Goal: Task Accomplishment & Management: Manage account settings

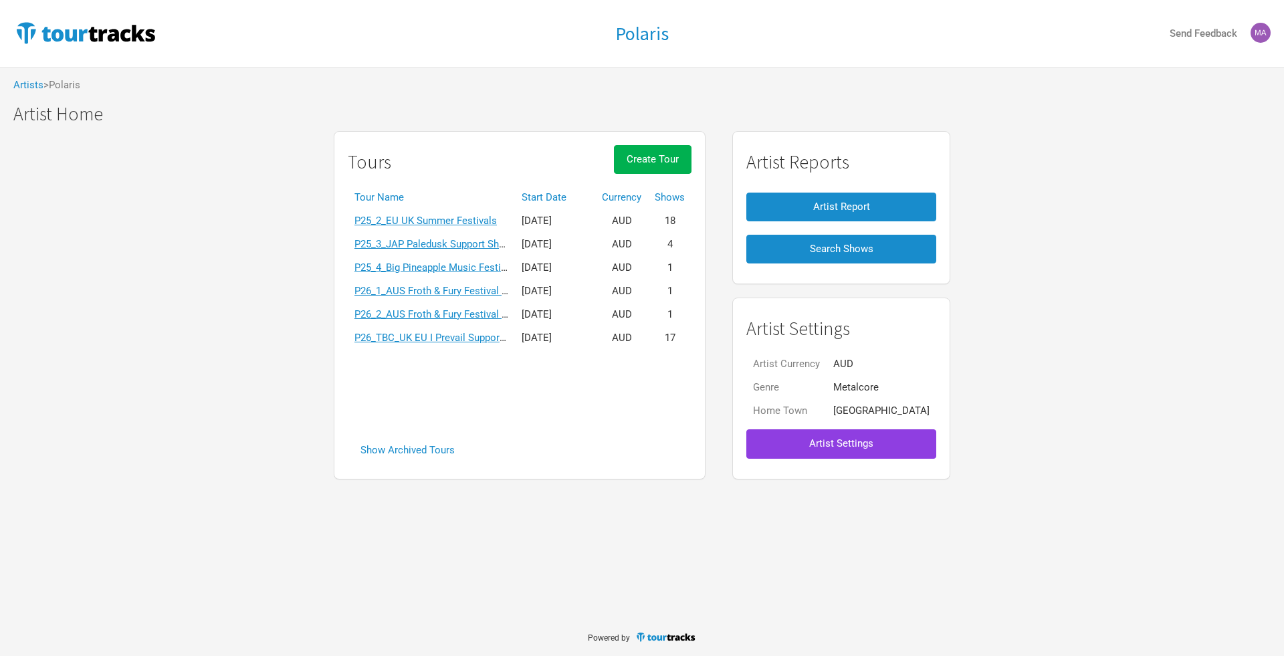
click at [823, 447] on span "Artist Settings" at bounding box center [841, 443] width 64 height 12
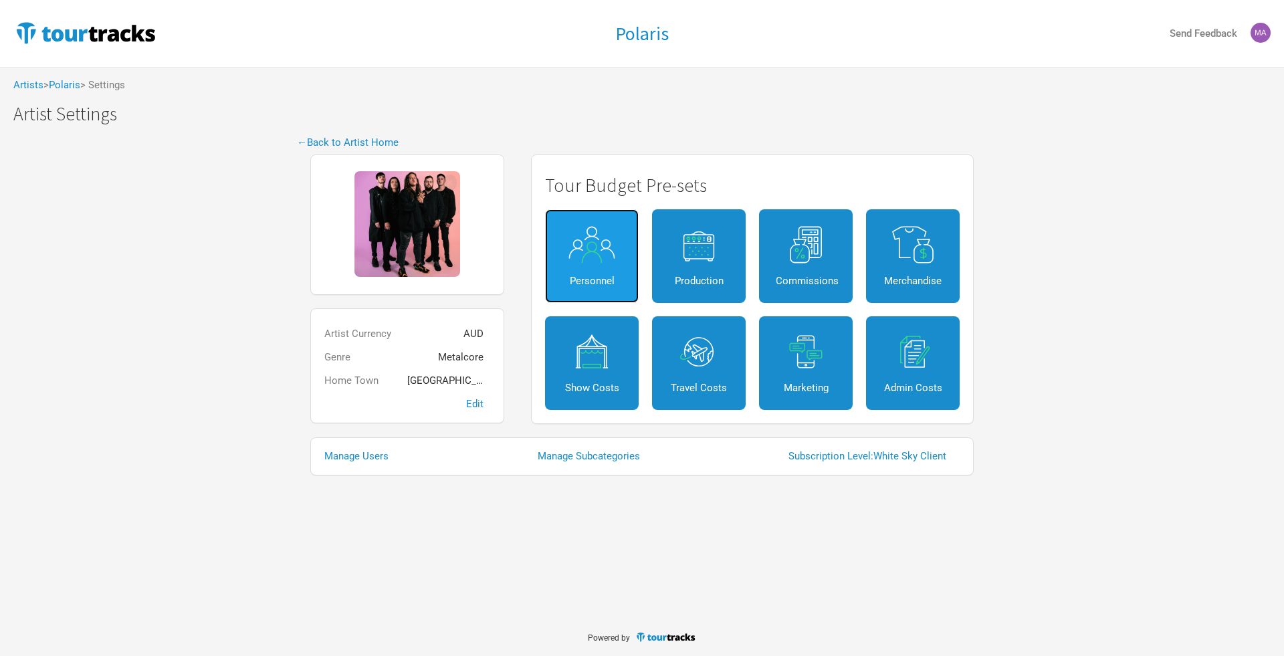
click at [593, 261] on img at bounding box center [592, 244] width 60 height 37
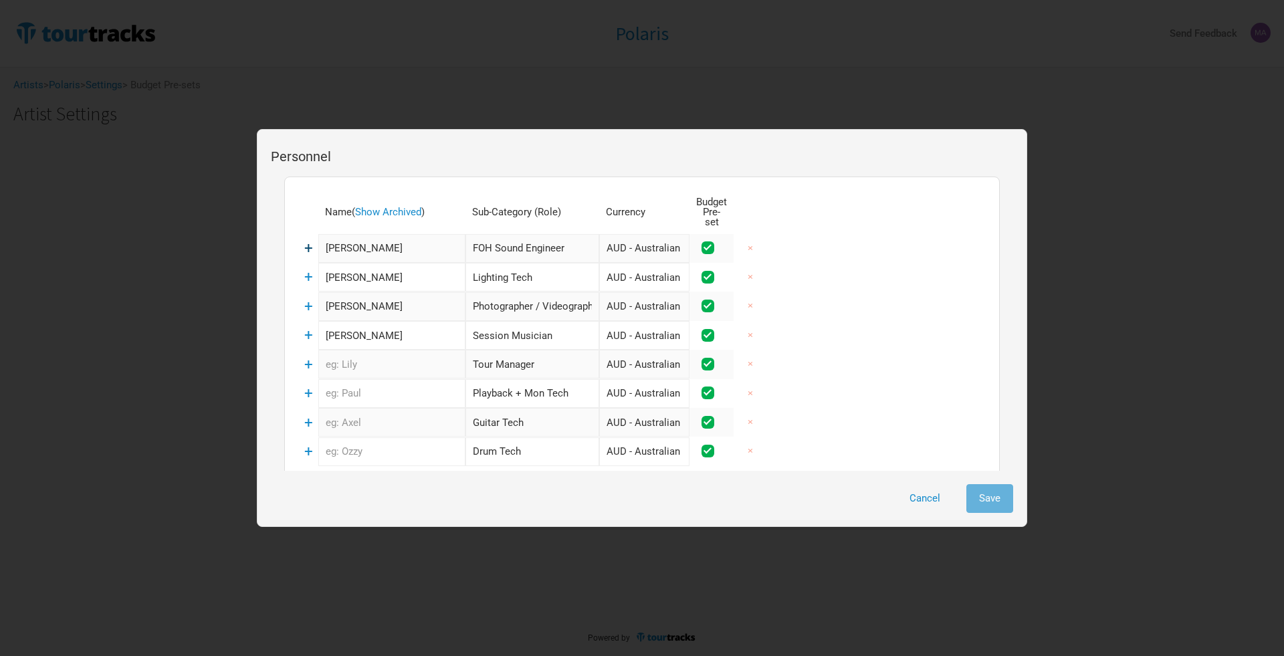
click at [309, 239] on span "+" at bounding box center [308, 247] width 9 height 17
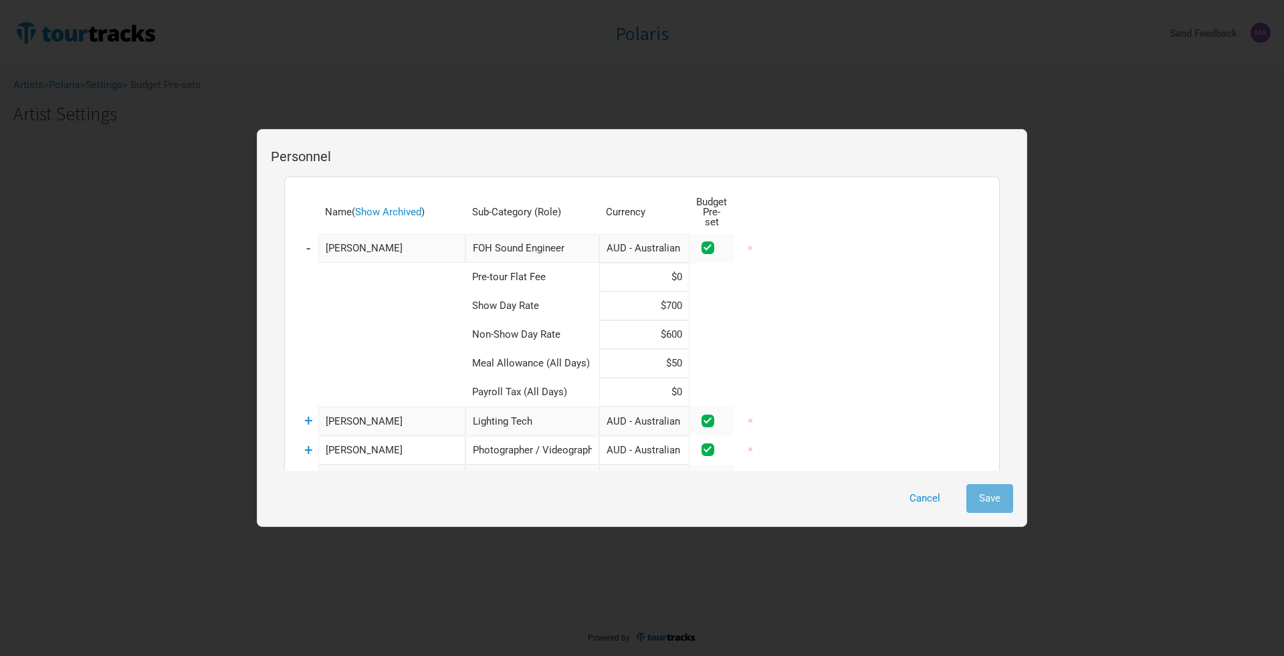
click at [310, 239] on span "-" at bounding box center [308, 247] width 4 height 17
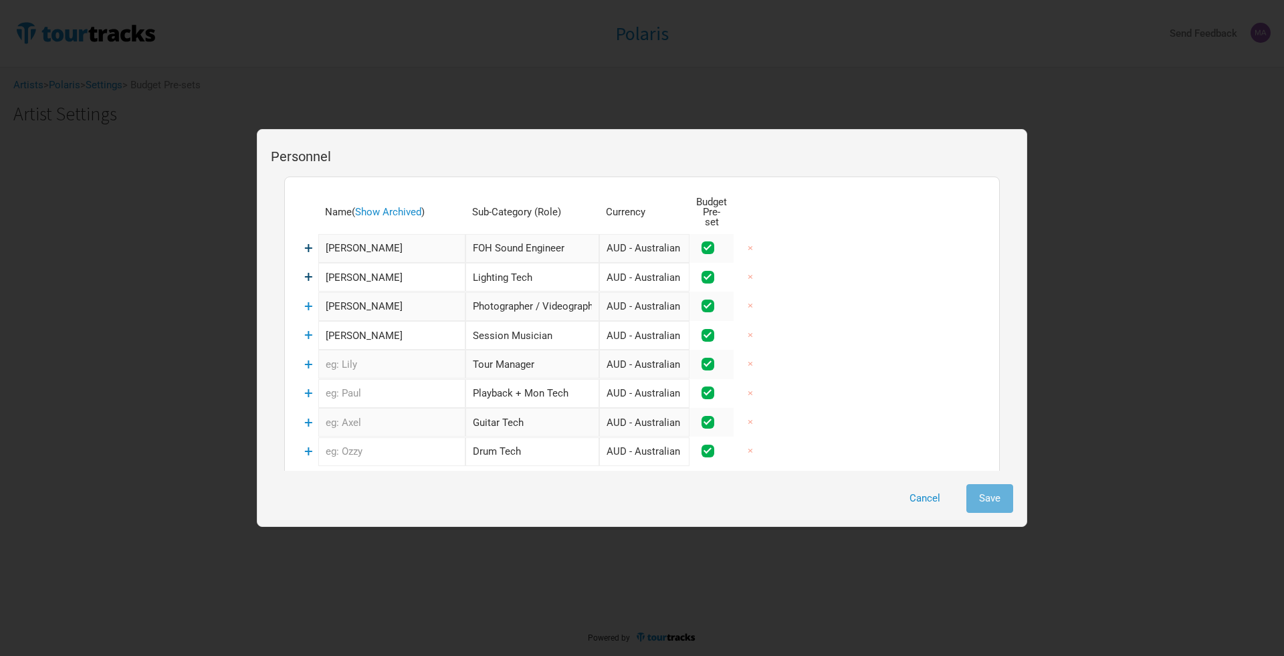
click at [308, 268] on span "+" at bounding box center [308, 276] width 9 height 17
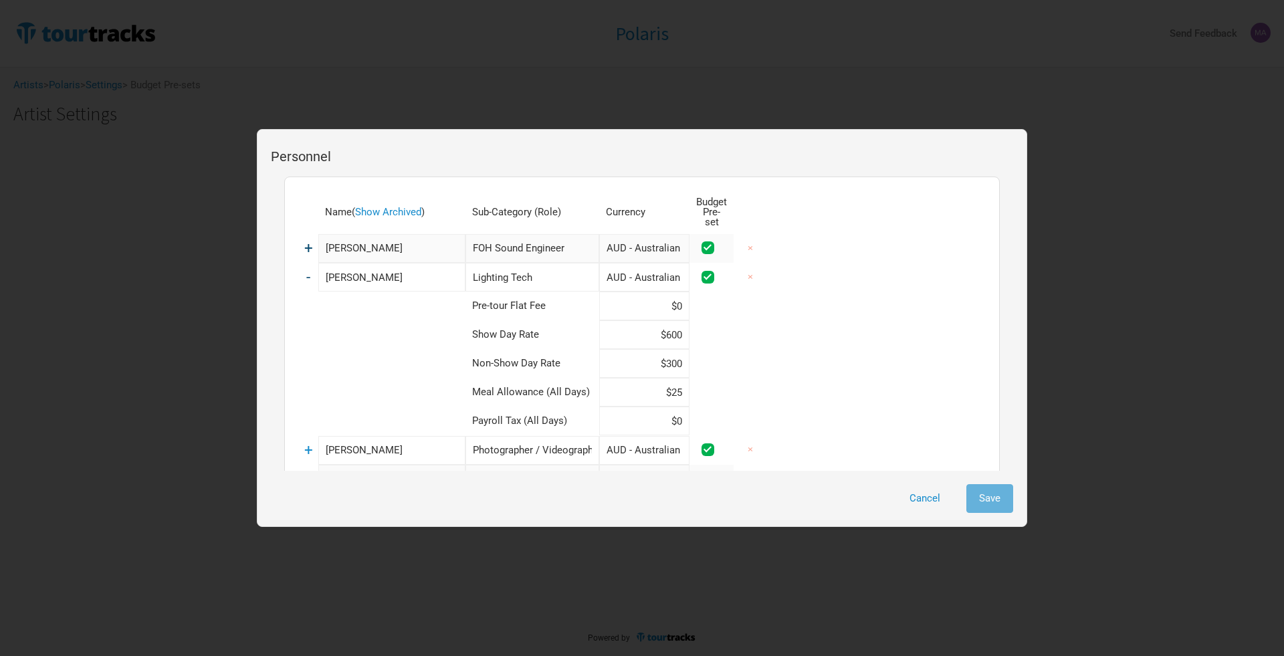
click at [308, 268] on span "-" at bounding box center [308, 276] width 4 height 17
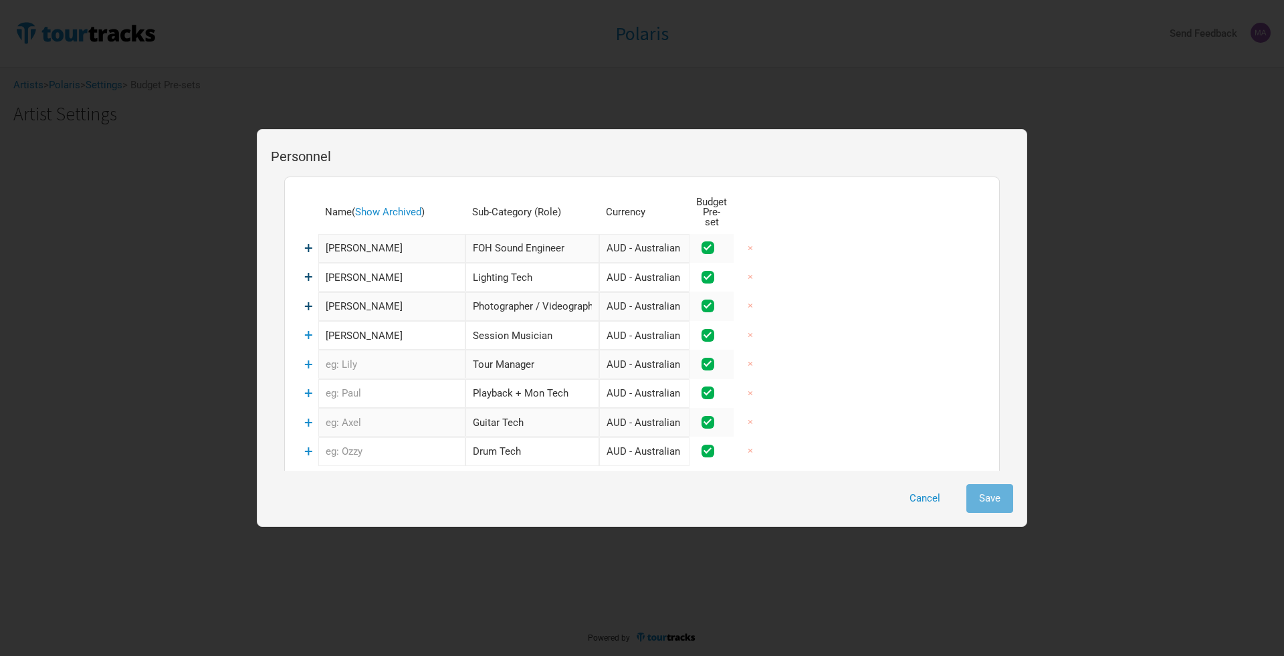
click at [310, 300] on span "+" at bounding box center [308, 306] width 9 height 17
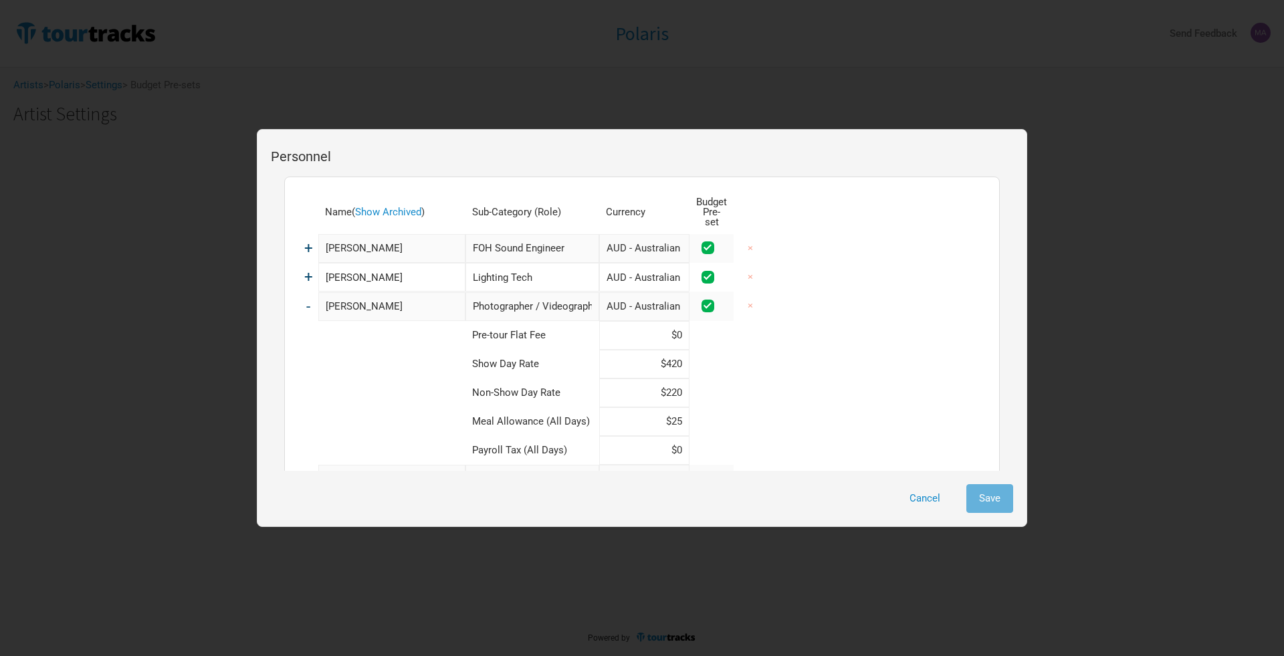
click at [310, 300] on span "-" at bounding box center [308, 306] width 4 height 17
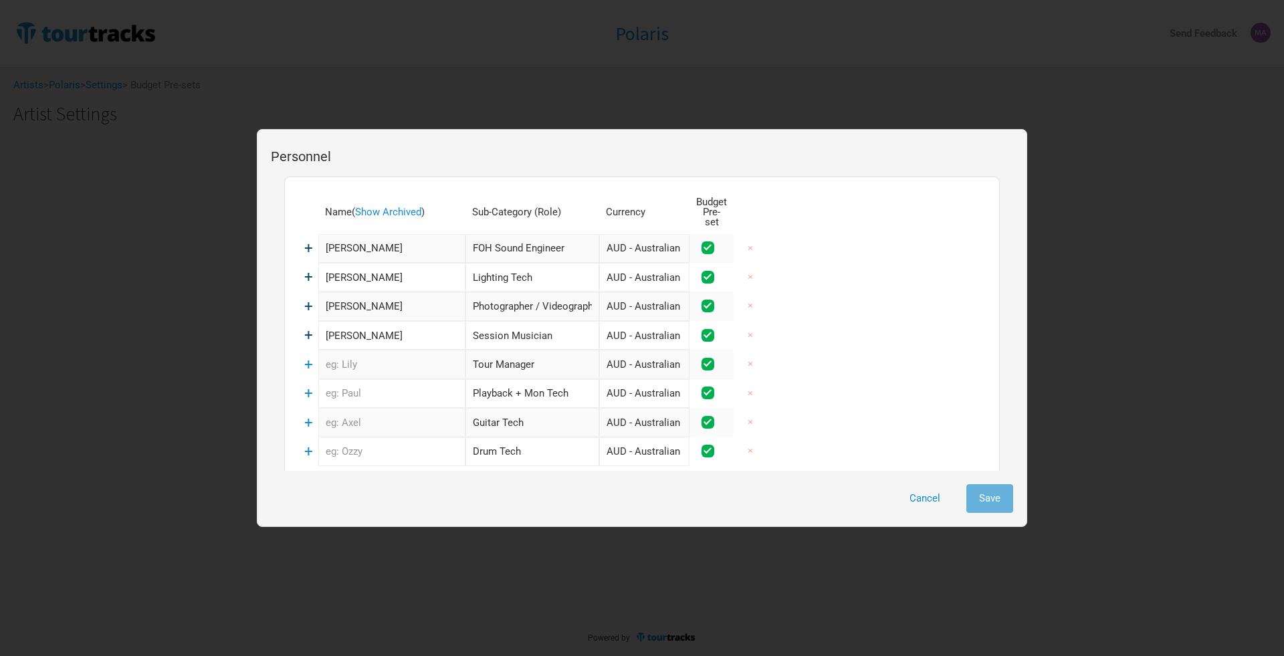
click at [308, 326] on span "+" at bounding box center [308, 334] width 9 height 17
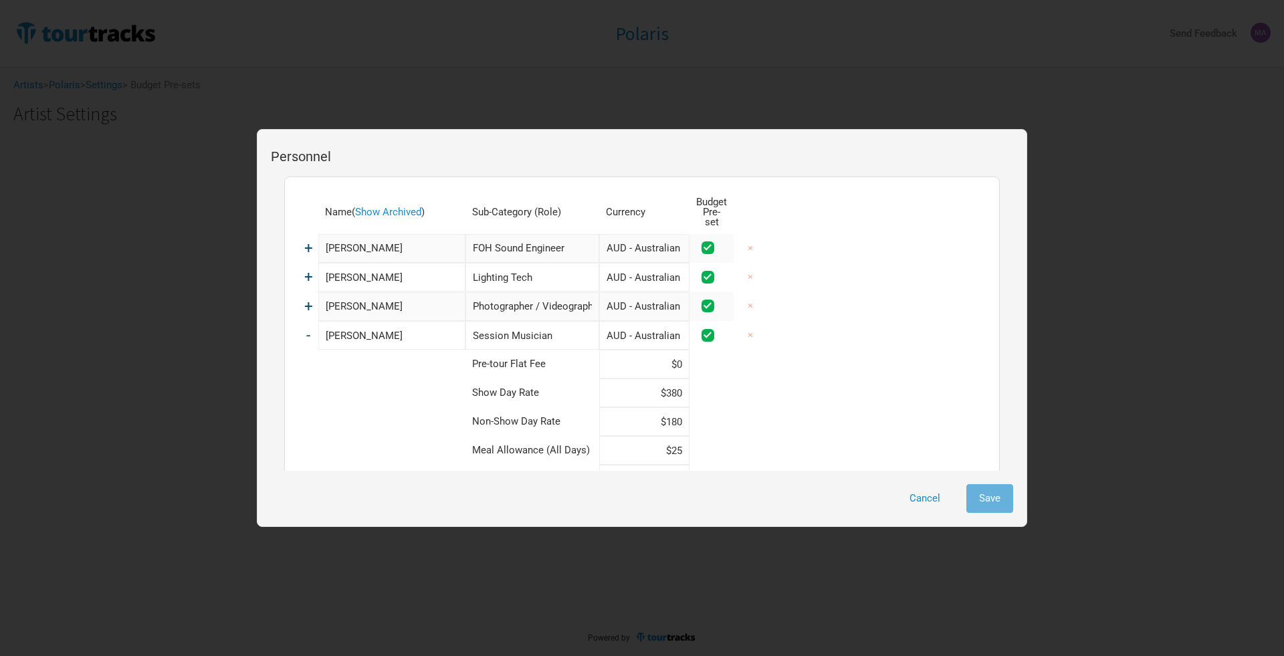
click at [308, 326] on span "-" at bounding box center [308, 334] width 4 height 17
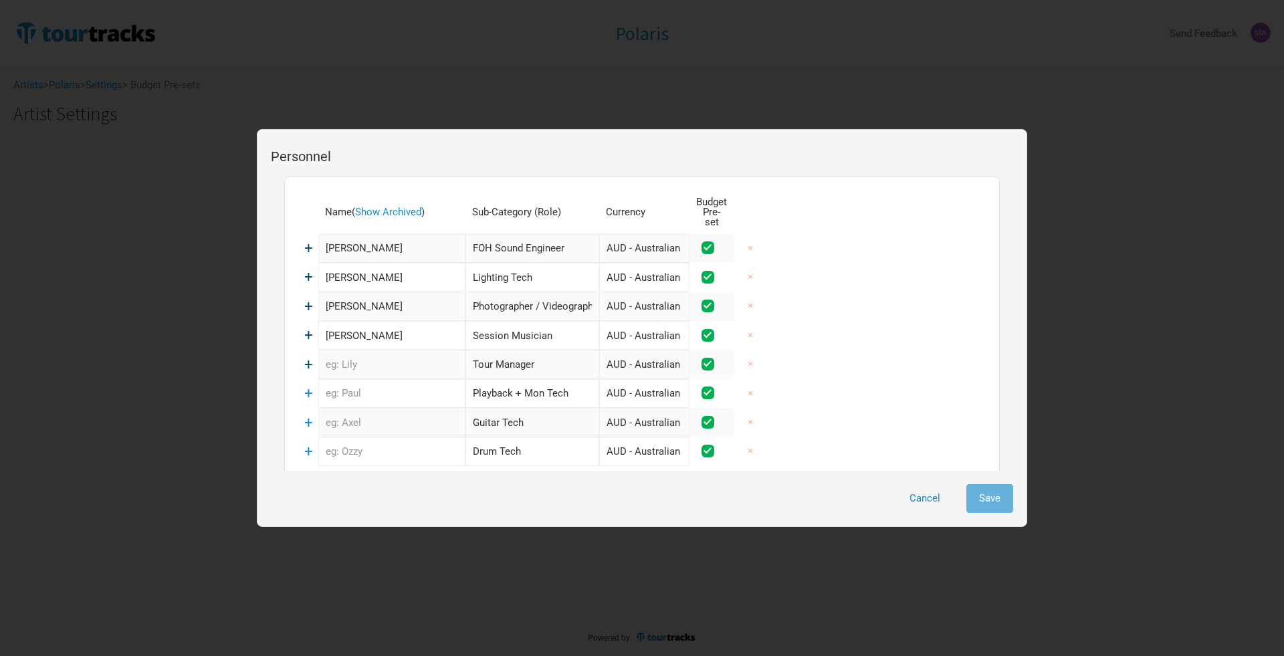
click at [308, 356] on span "+" at bounding box center [308, 364] width 9 height 17
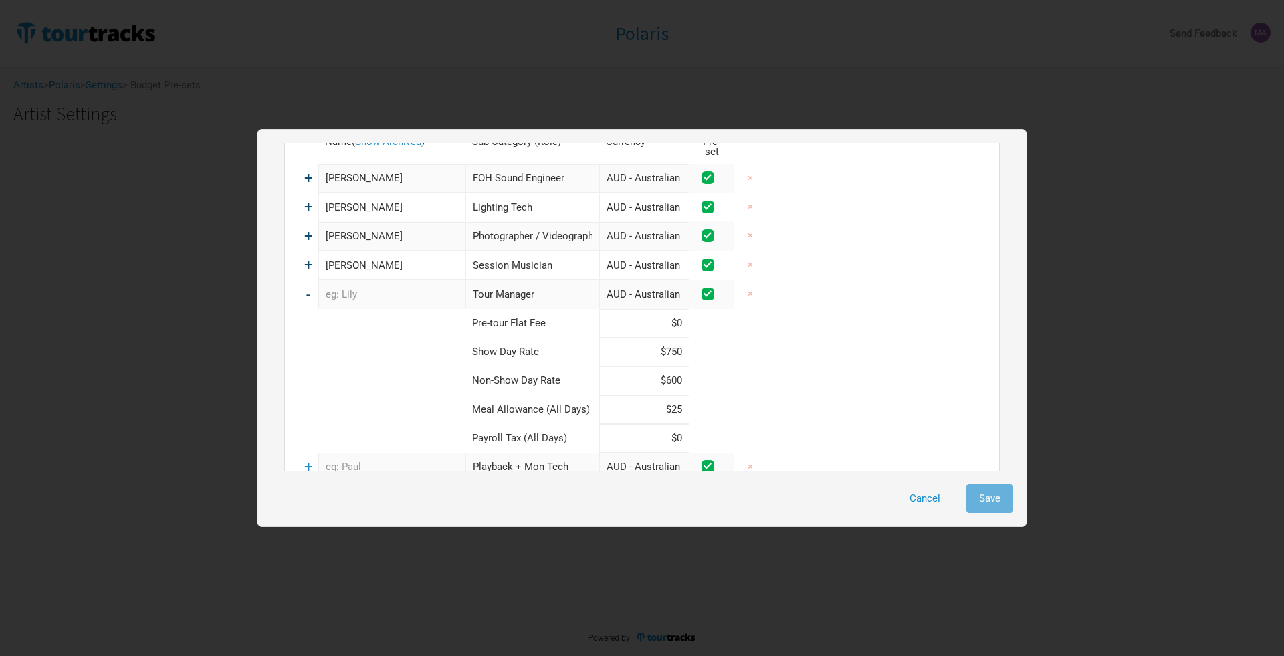
scroll to position [49, 0]
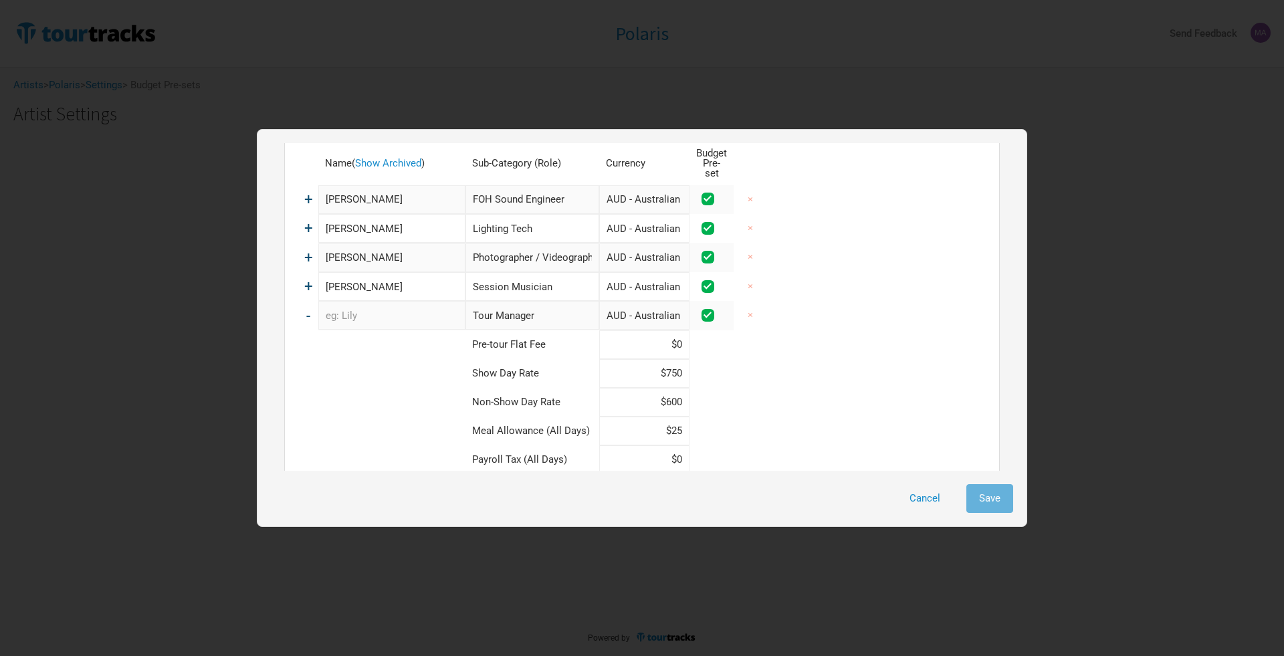
click at [310, 307] on span "-" at bounding box center [308, 315] width 4 height 17
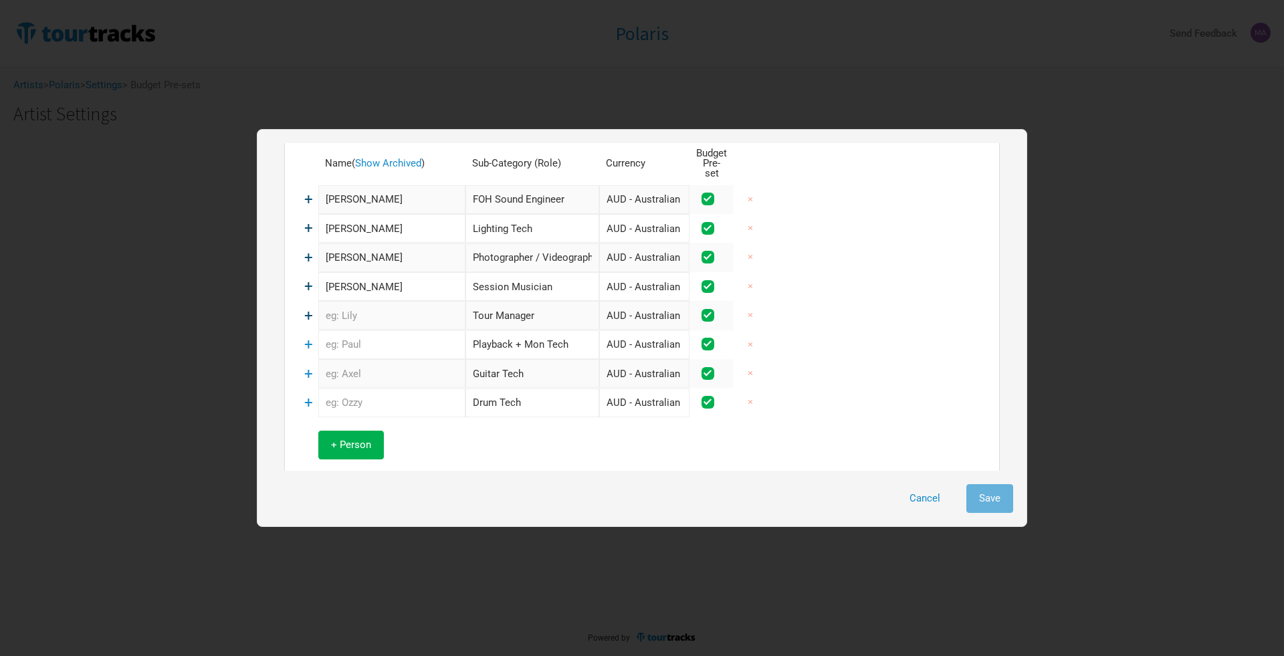
click at [308, 191] on span "+" at bounding box center [308, 199] width 9 height 17
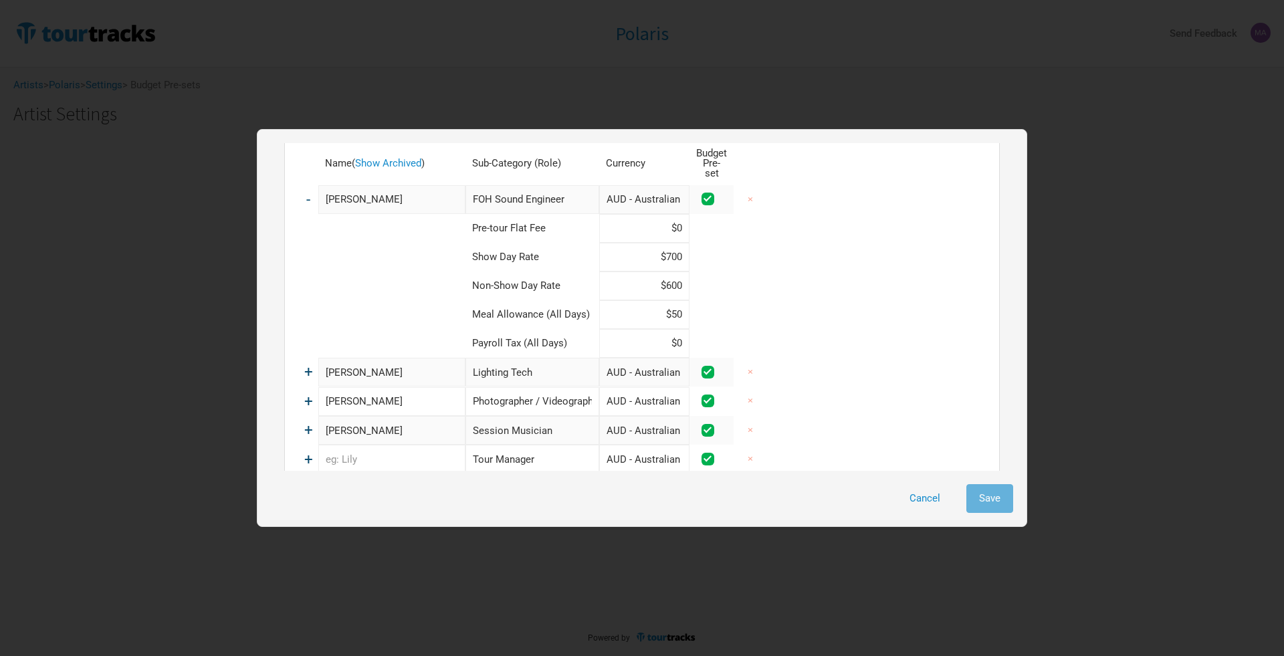
click at [308, 191] on span "-" at bounding box center [308, 199] width 4 height 17
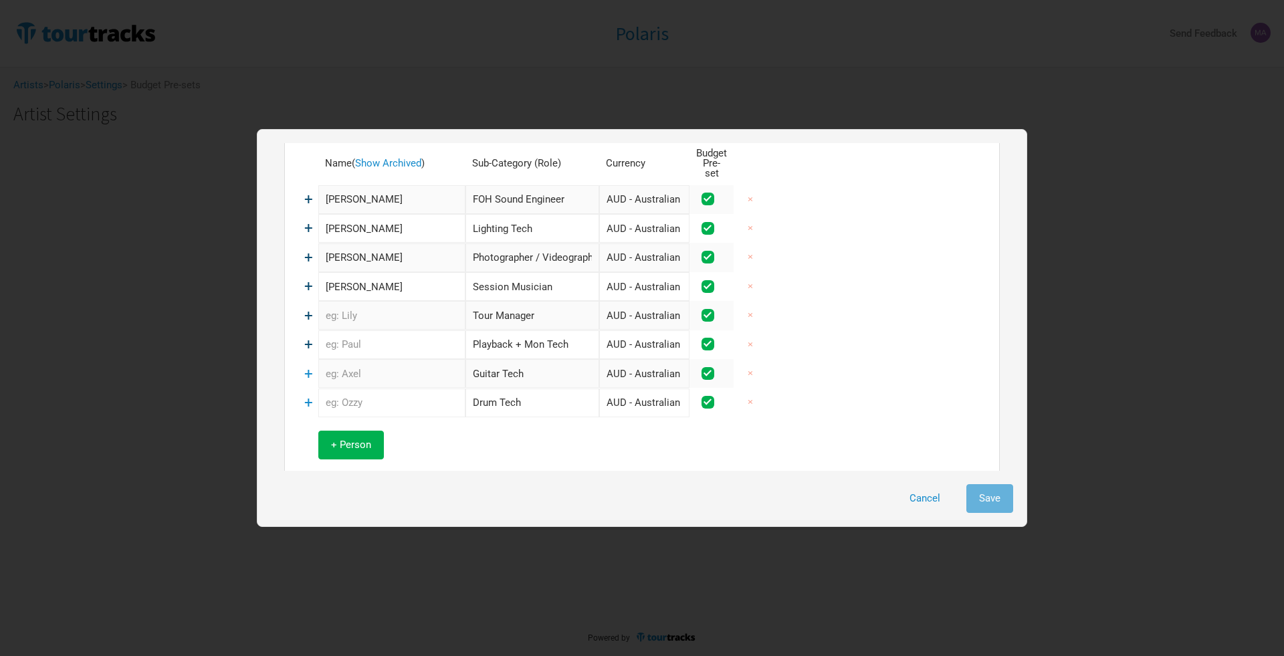
click at [304, 336] on span "+" at bounding box center [308, 344] width 9 height 17
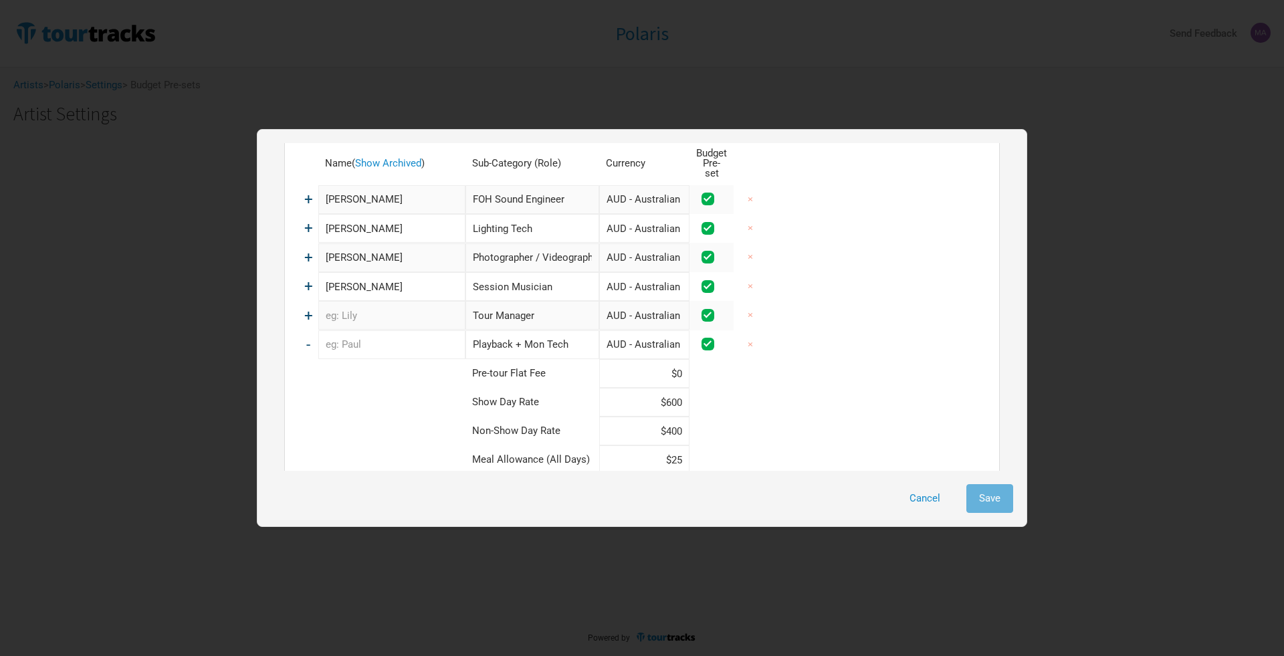
click at [308, 336] on span "-" at bounding box center [308, 344] width 4 height 17
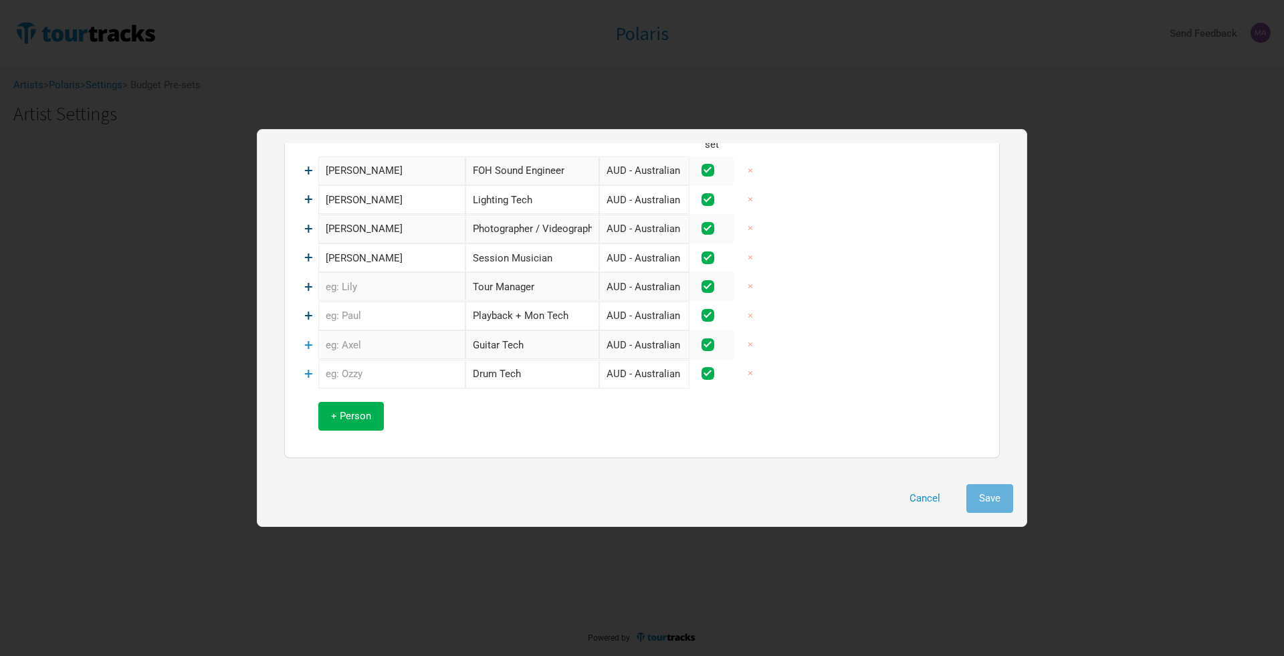
scroll to position [83, 0]
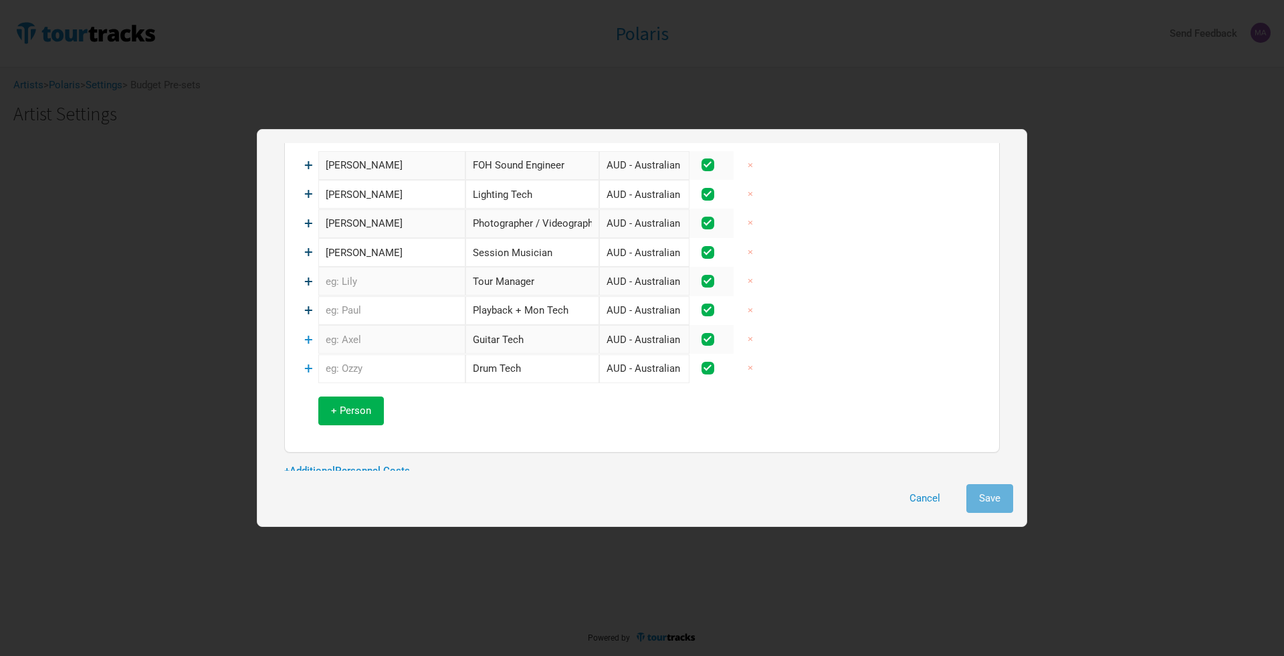
click at [379, 302] on input "text" at bounding box center [391, 310] width 147 height 29
type input "[PERSON_NAME]"
click at [308, 331] on span "+" at bounding box center [308, 339] width 9 height 17
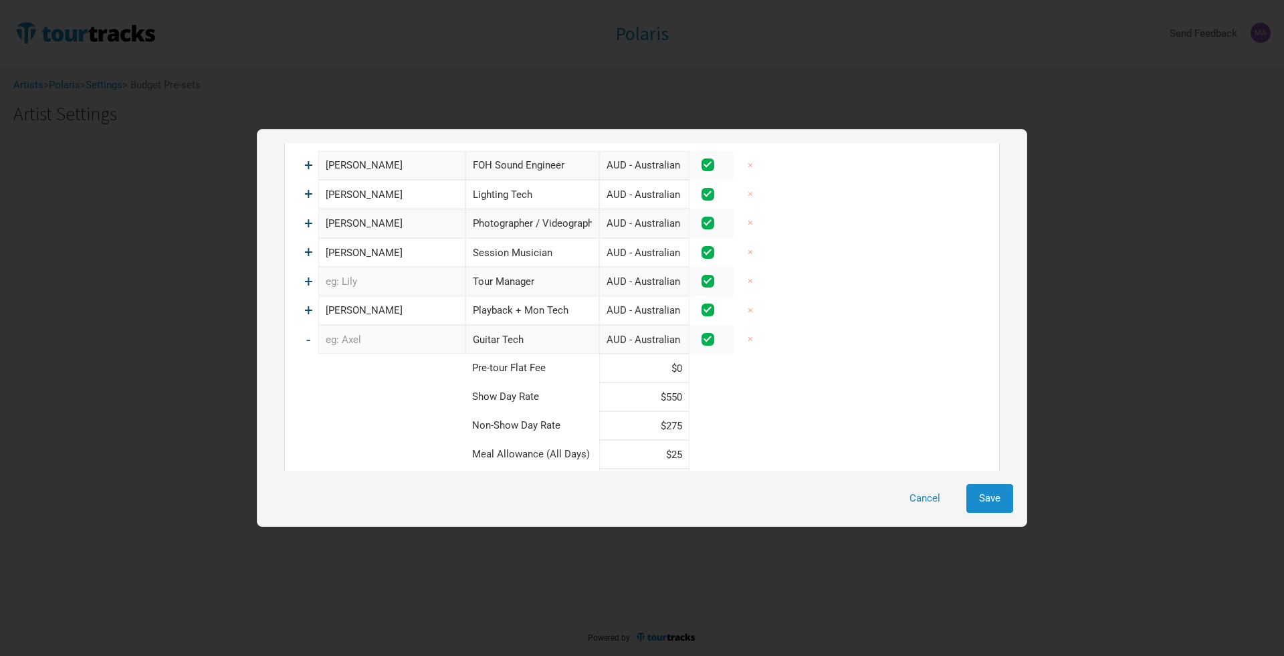
click at [308, 331] on span "-" at bounding box center [308, 339] width 4 height 17
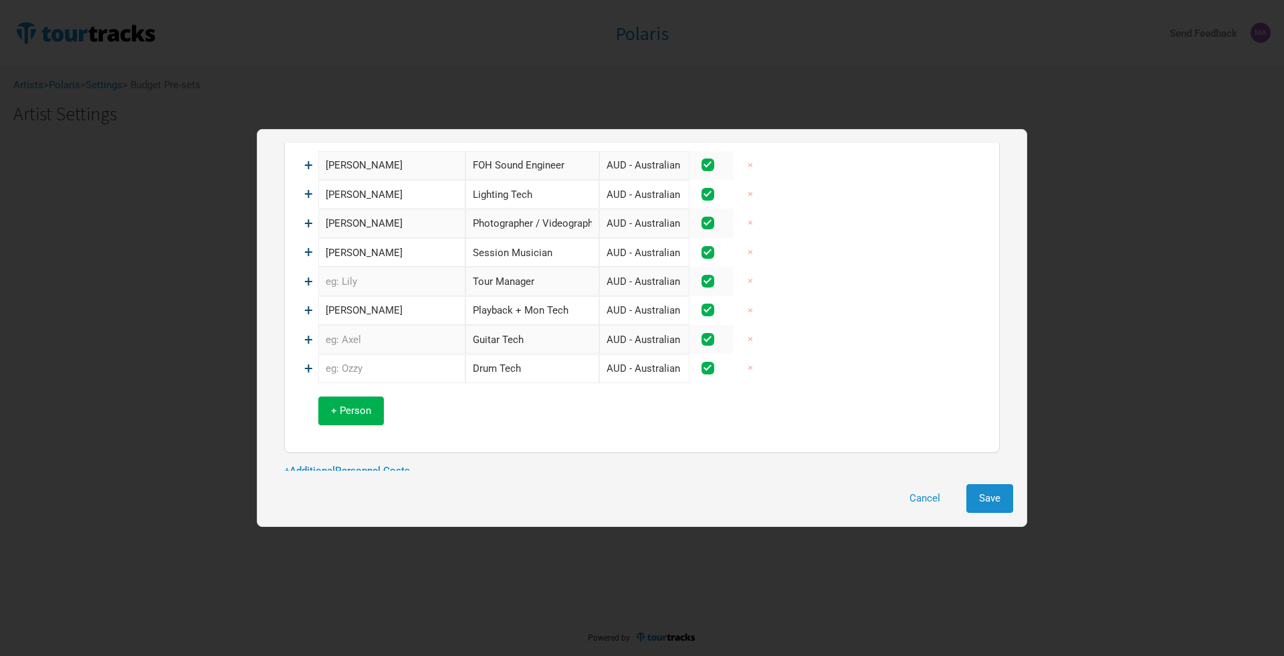
click at [312, 360] on span "+" at bounding box center [308, 368] width 9 height 17
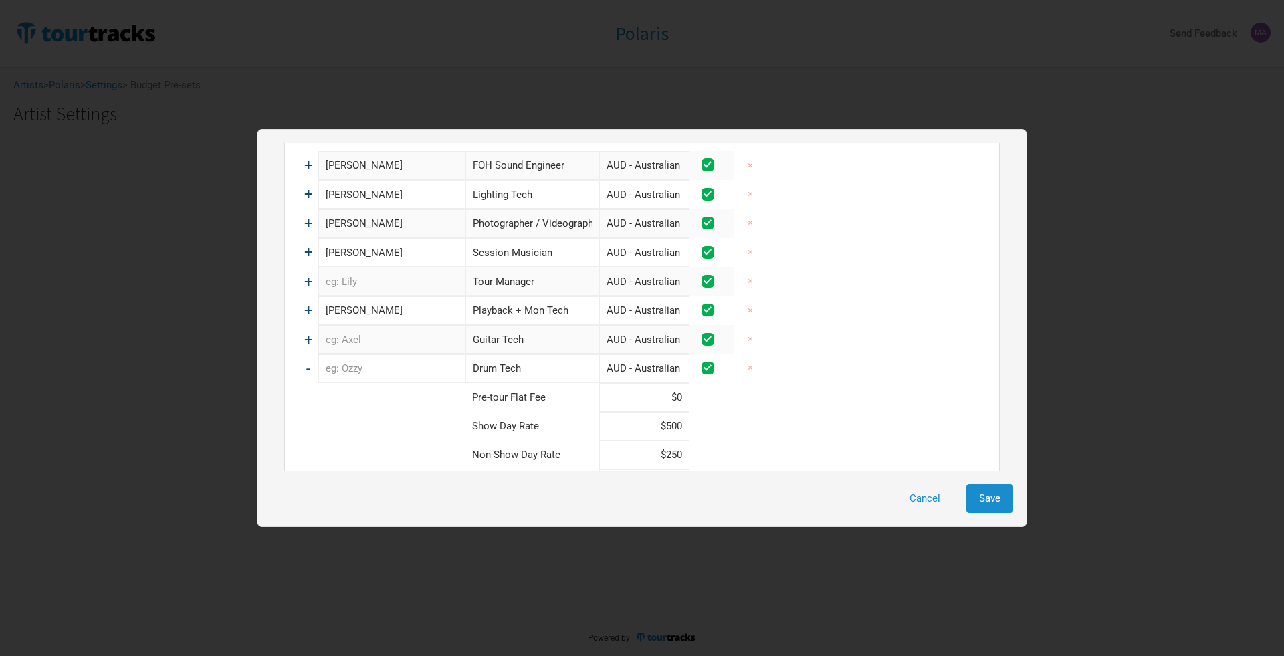
click at [312, 357] on td "-" at bounding box center [308, 368] width 20 height 29
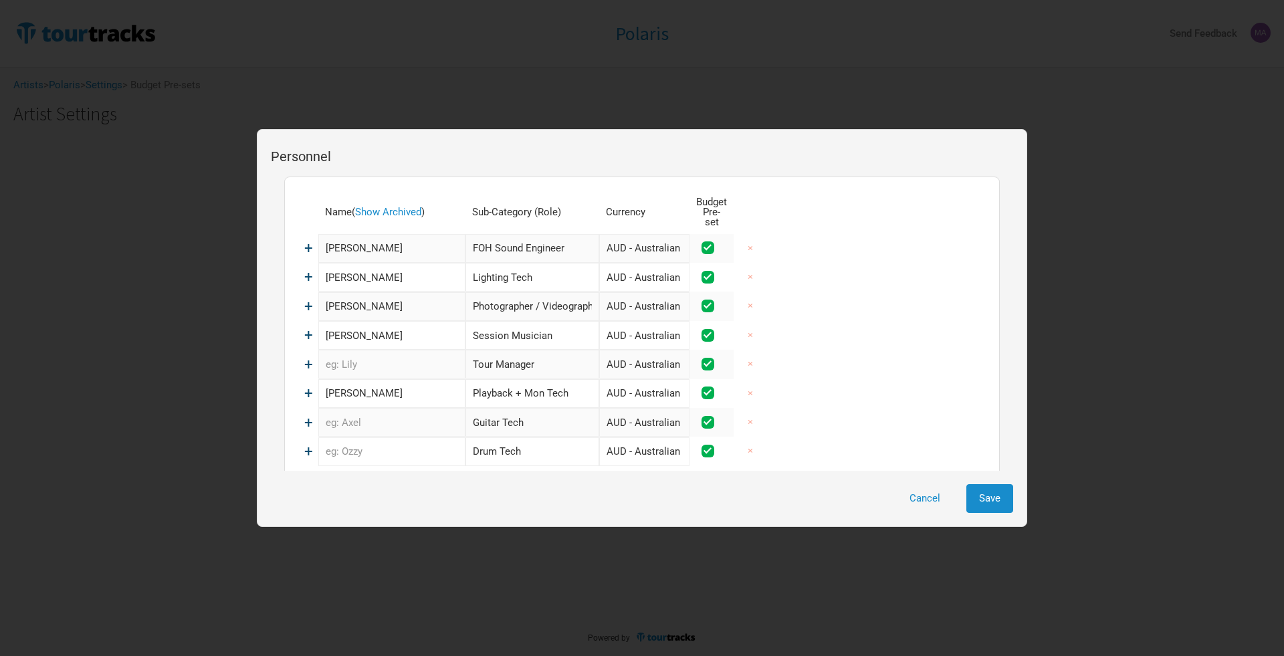
scroll to position [177, 0]
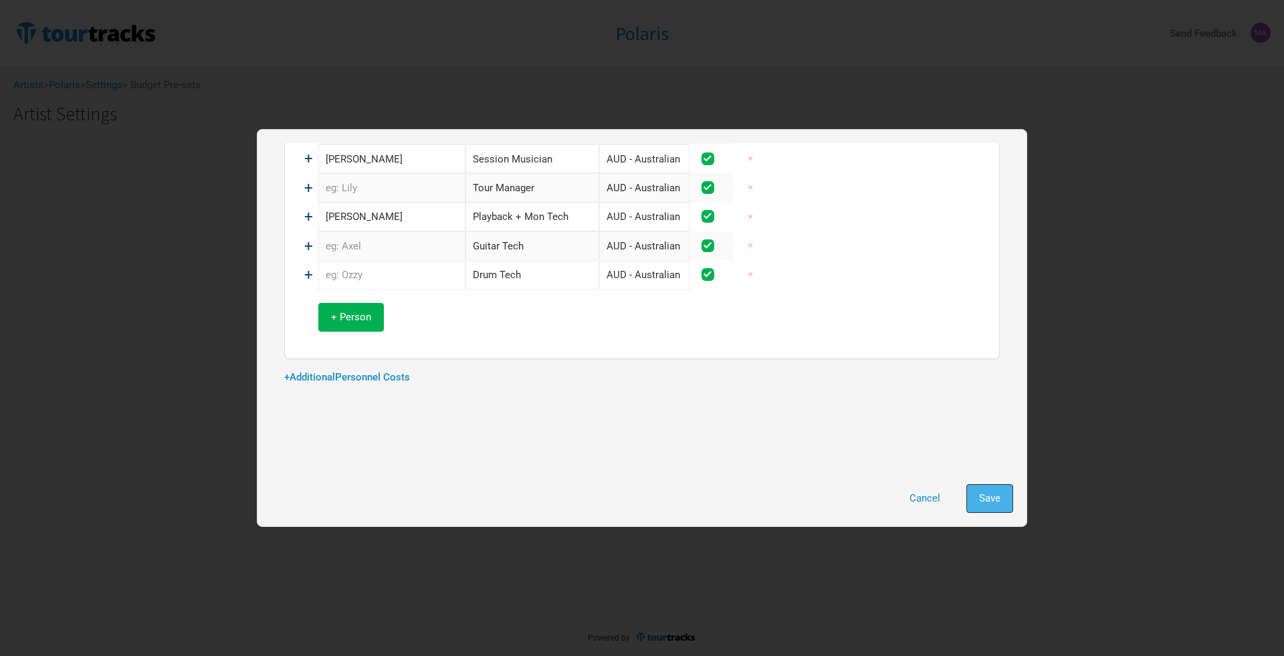
click at [996, 492] on span "Save" at bounding box center [989, 498] width 21 height 12
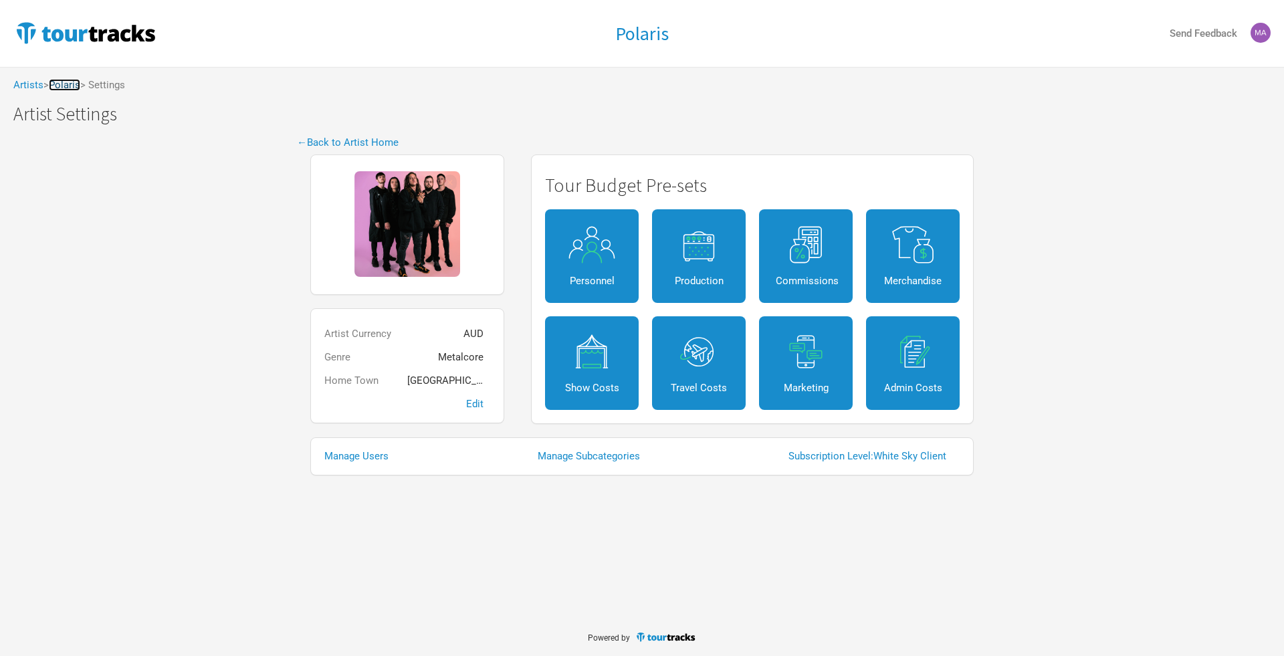
click at [74, 88] on link "Polaris" at bounding box center [64, 85] width 31 height 12
